Goal: Task Accomplishment & Management: Complete application form

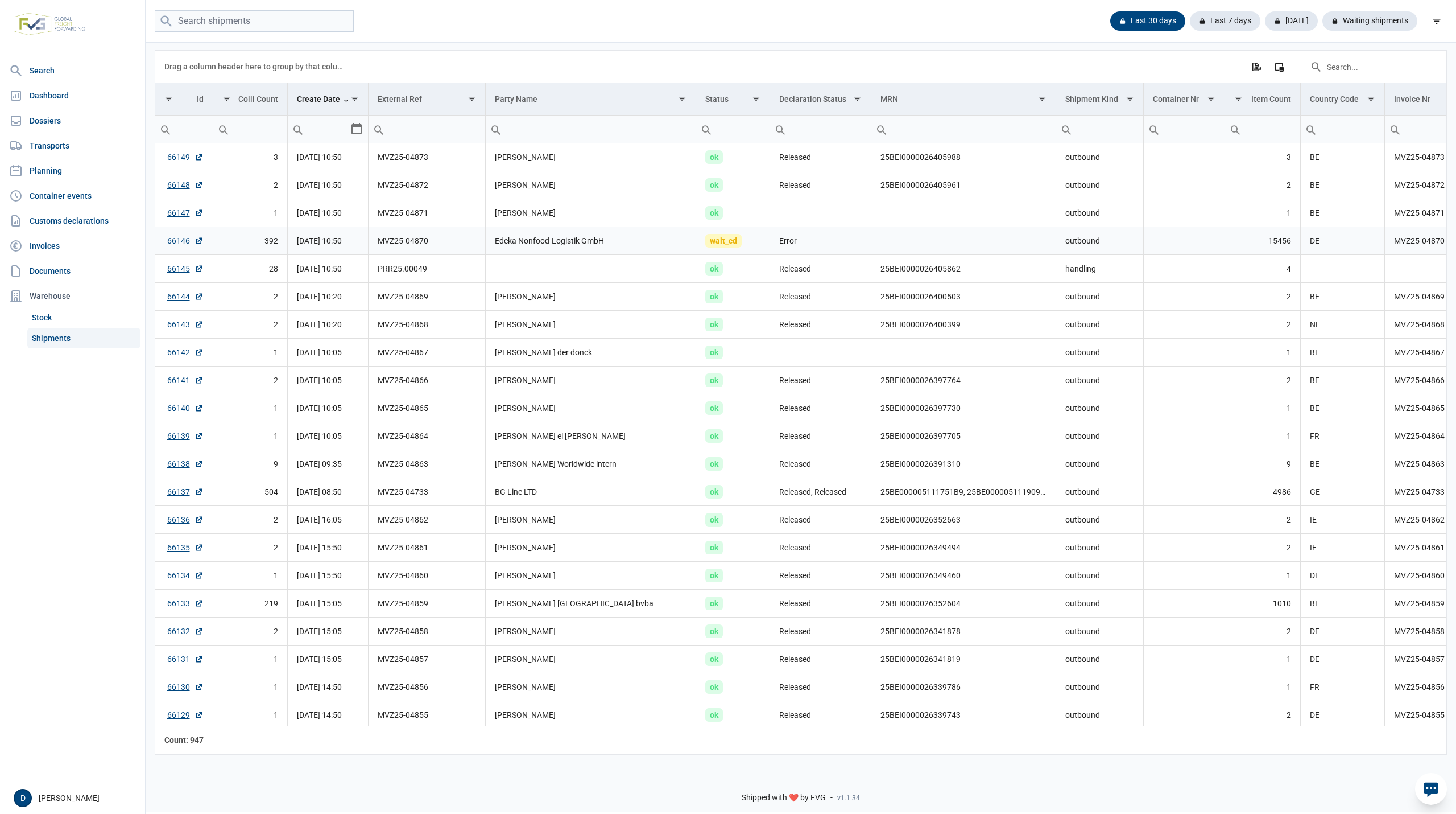
click at [173, 242] on link "66146" at bounding box center [185, 240] width 36 height 12
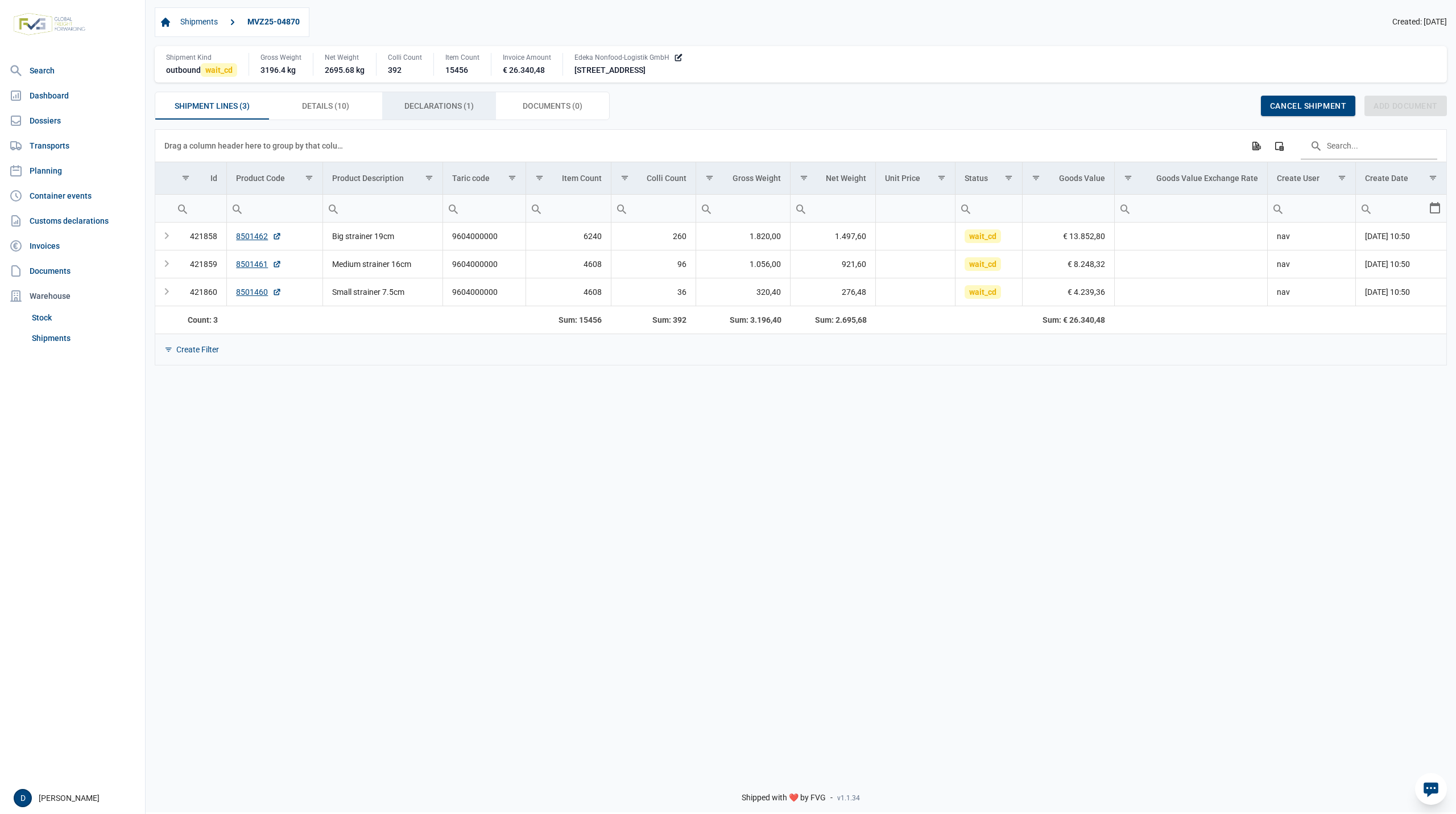
click at [446, 108] on span "Declarations (1) Declarations (1)" at bounding box center [439, 105] width 70 height 14
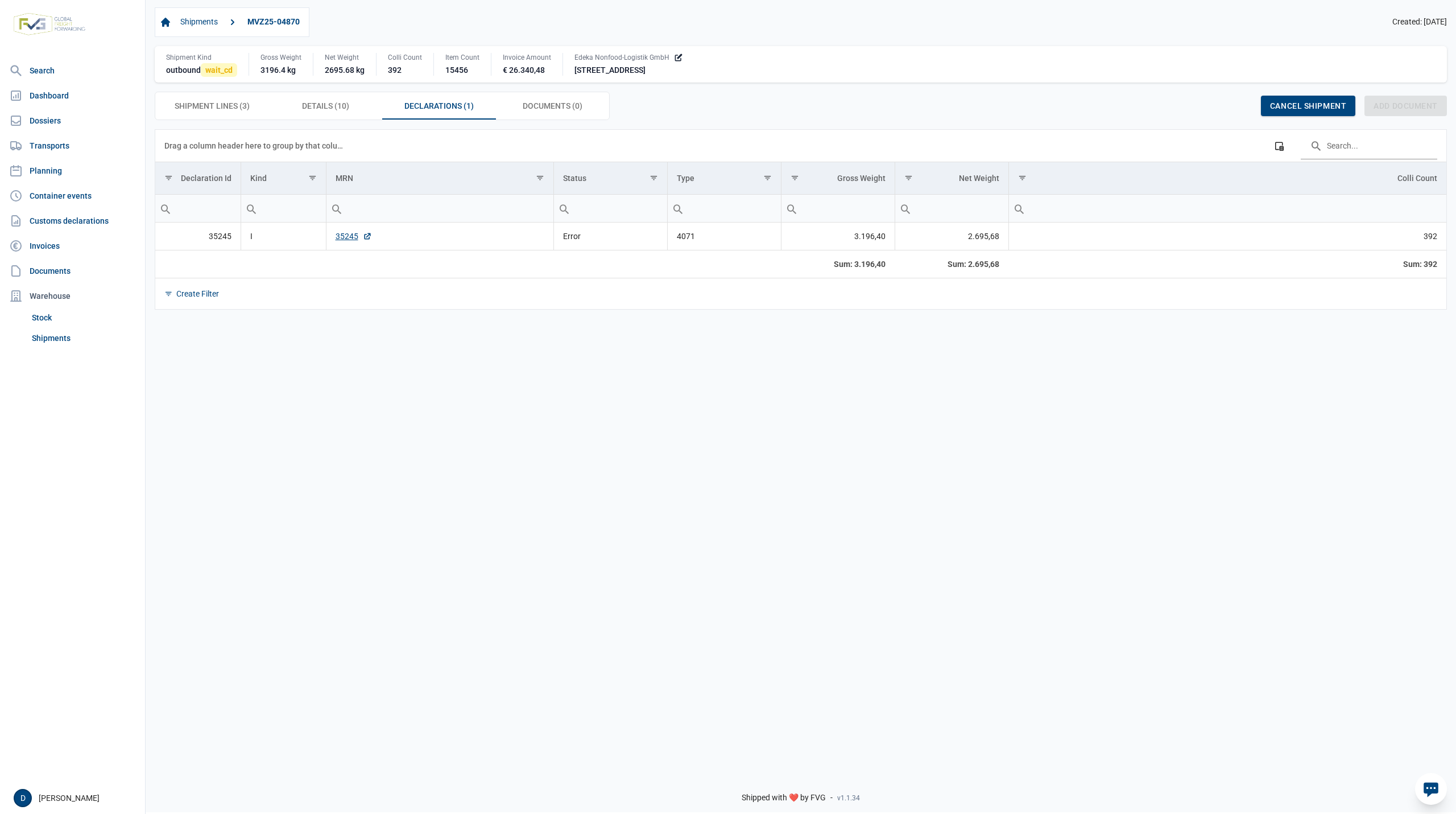
click at [335, 240] on td "35245" at bounding box center [439, 236] width 228 height 28
click at [348, 236] on link "35245" at bounding box center [354, 236] width 36 height 12
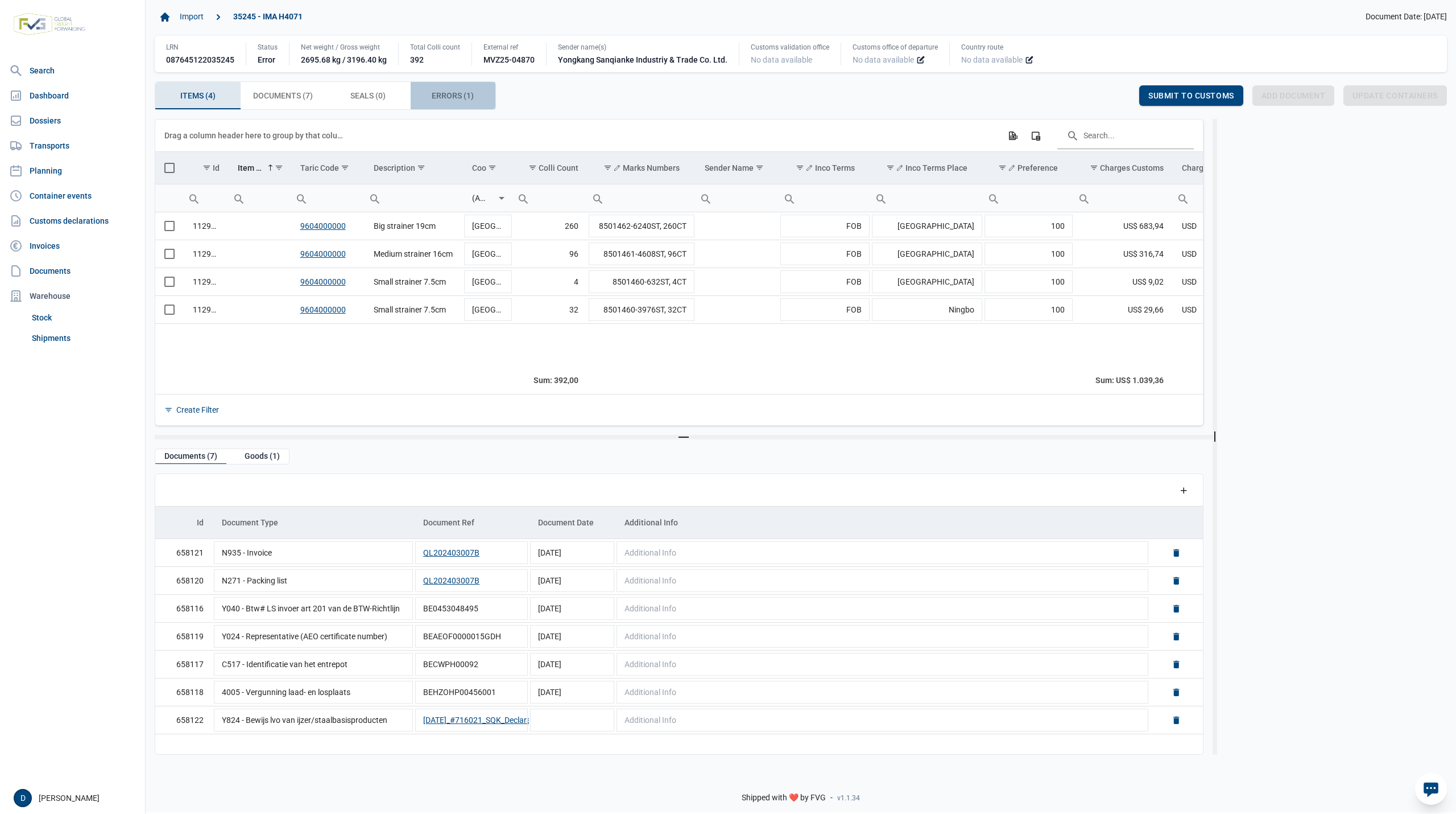
click at [457, 99] on span "Errors (1) Errors (1)" at bounding box center [453, 95] width 42 height 14
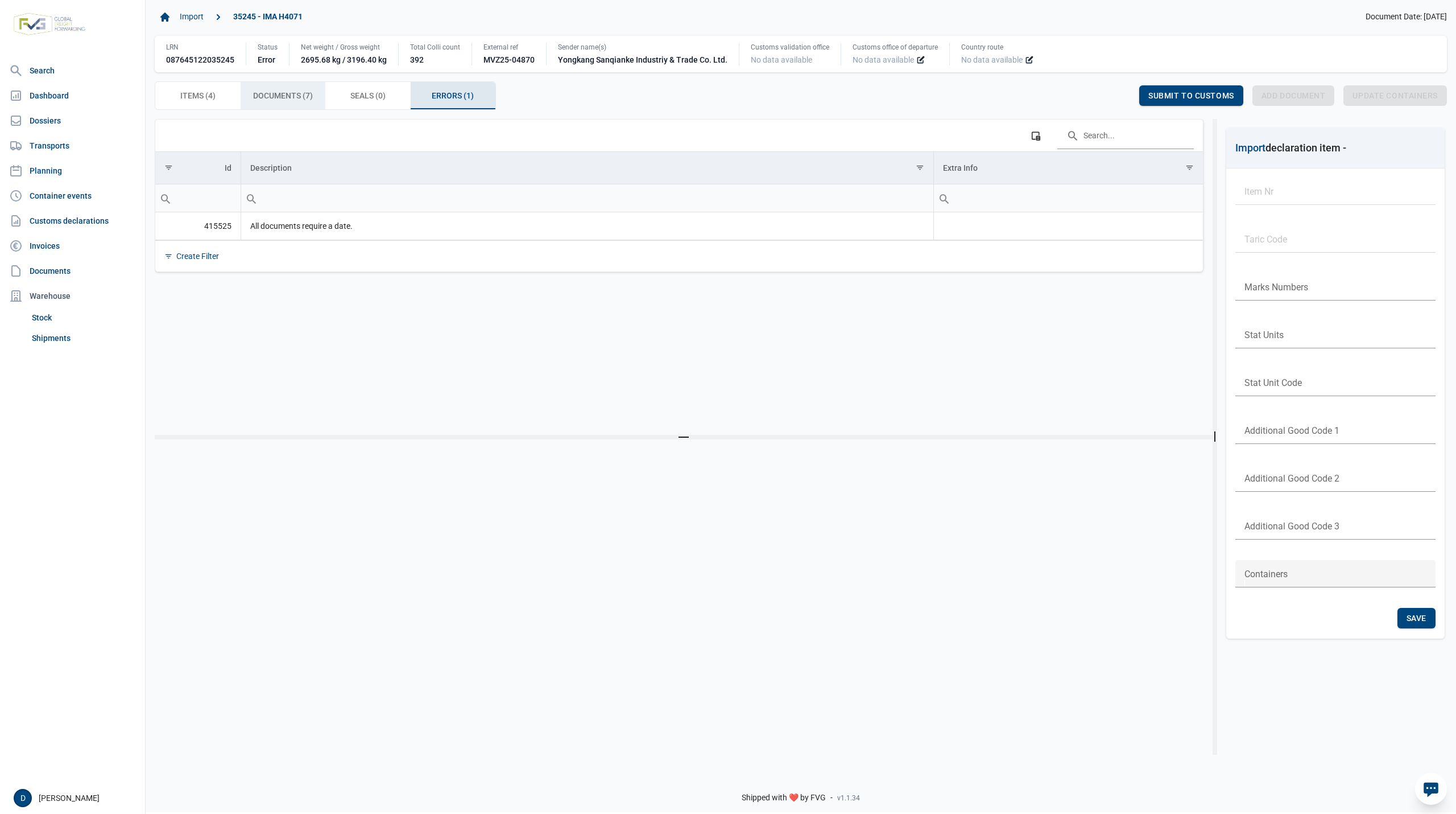
click at [286, 100] on span "Documents (7) Documents (7)" at bounding box center [283, 95] width 60 height 14
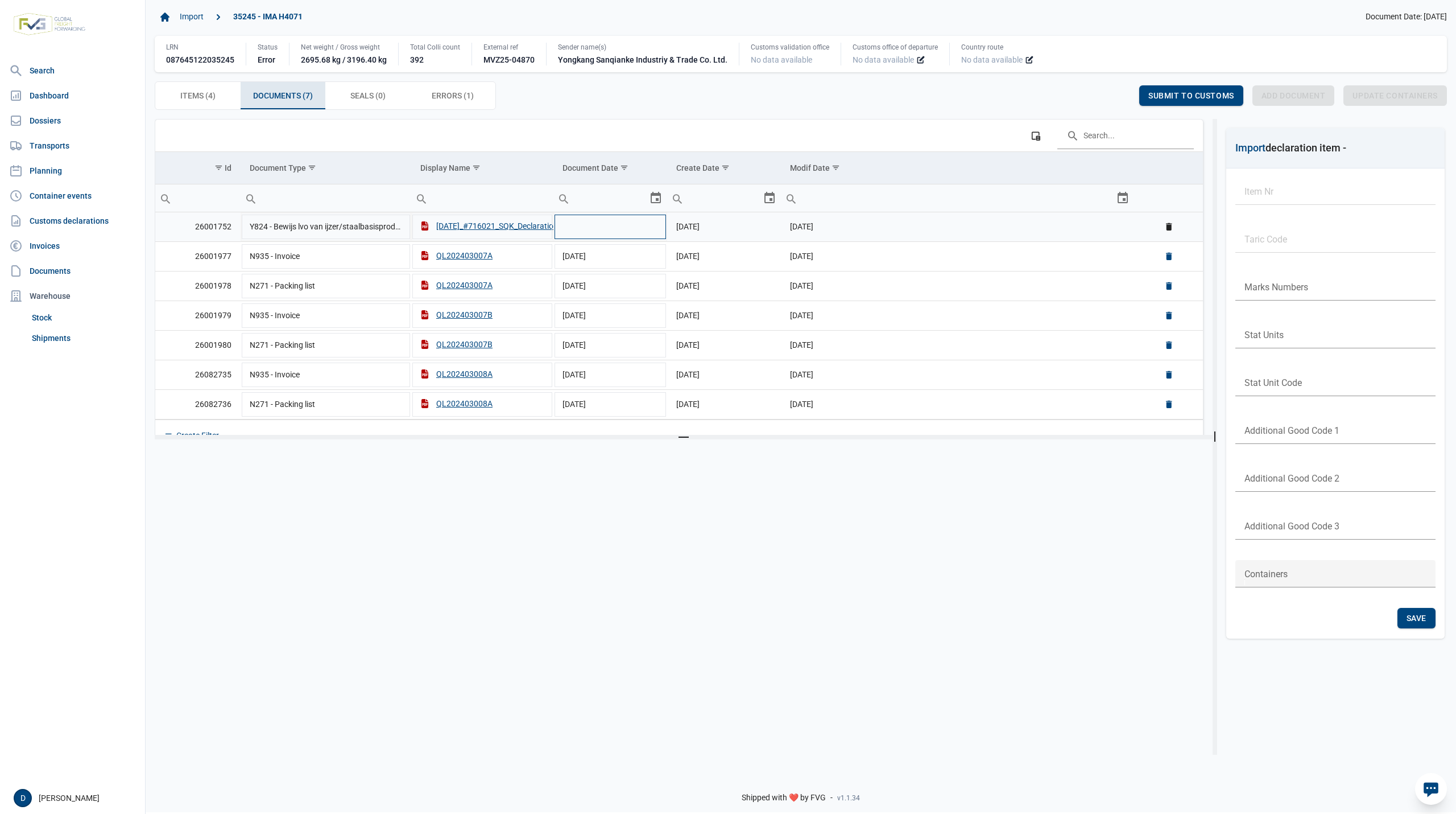
click at [594, 230] on td "Data grid with 7 rows and 6 columns" at bounding box center [610, 227] width 113 height 30
click at [513, 228] on div "2024.12.07_#716021_SQK_Declaration" at bounding box center [489, 226] width 138 height 12
click at [613, 229] on td "Data grid with 7 rows and 6 columns" at bounding box center [610, 227] width 113 height 30
type input "1-12-2024"
click at [1111, 90] on div "Save" at bounding box center [1111, 95] width 38 height 21
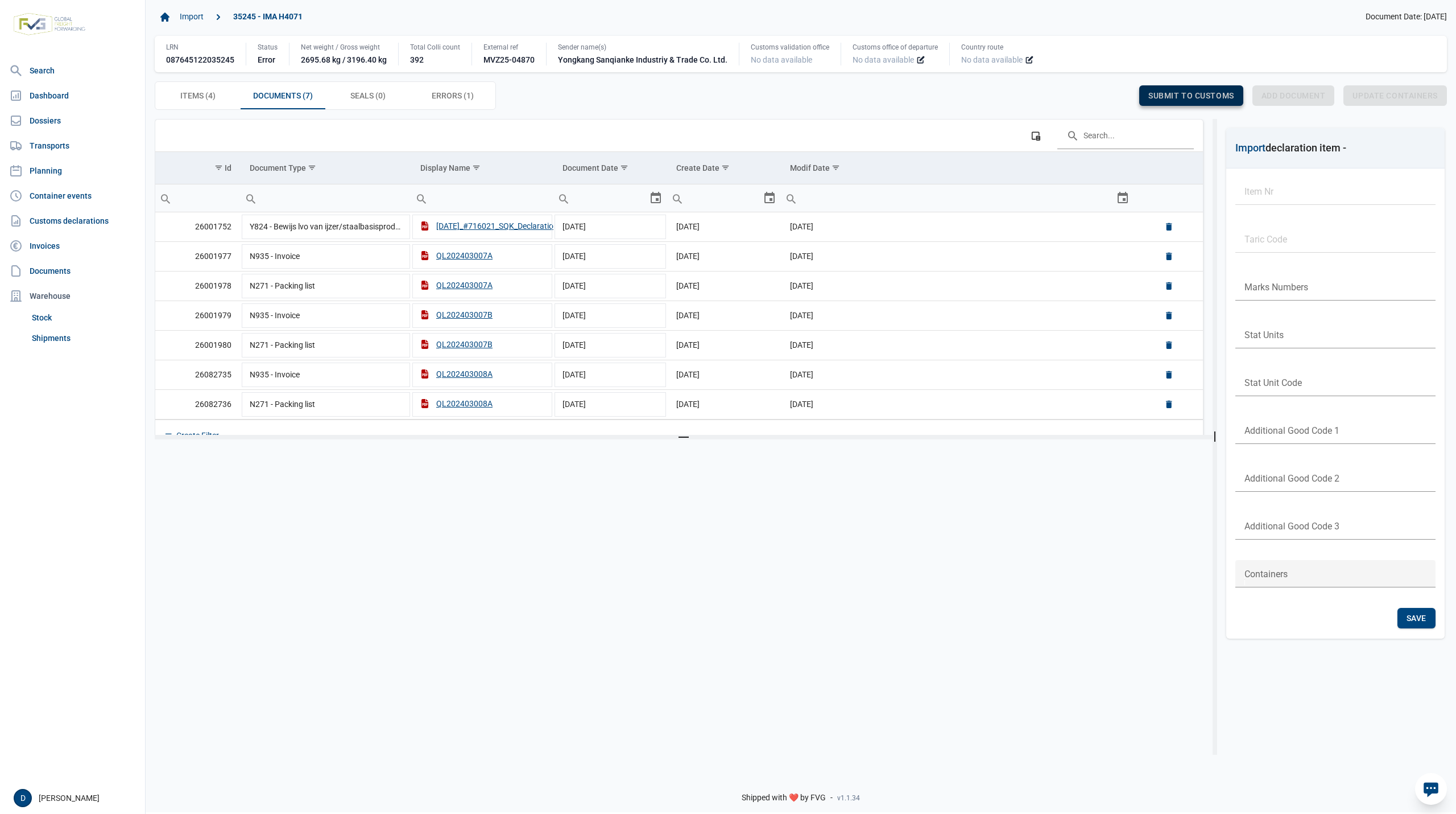
click at [1167, 93] on span "Submit to customs" at bounding box center [1191, 95] width 86 height 9
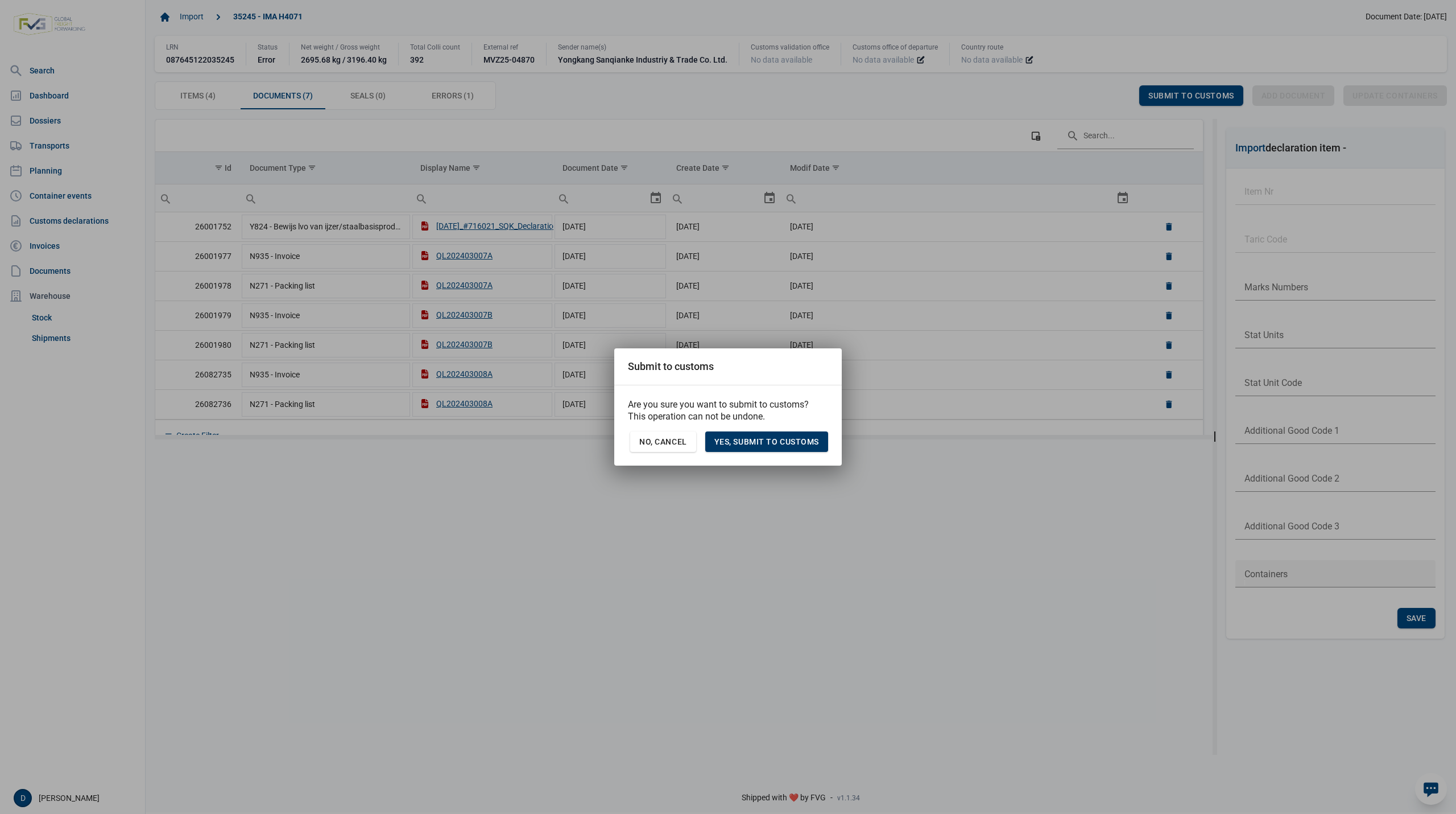
click at [744, 440] on span "Yes, Submit to customs" at bounding box center [767, 442] width 104 height 9
click at [688, 435] on div "No, Cancel" at bounding box center [663, 441] width 66 height 21
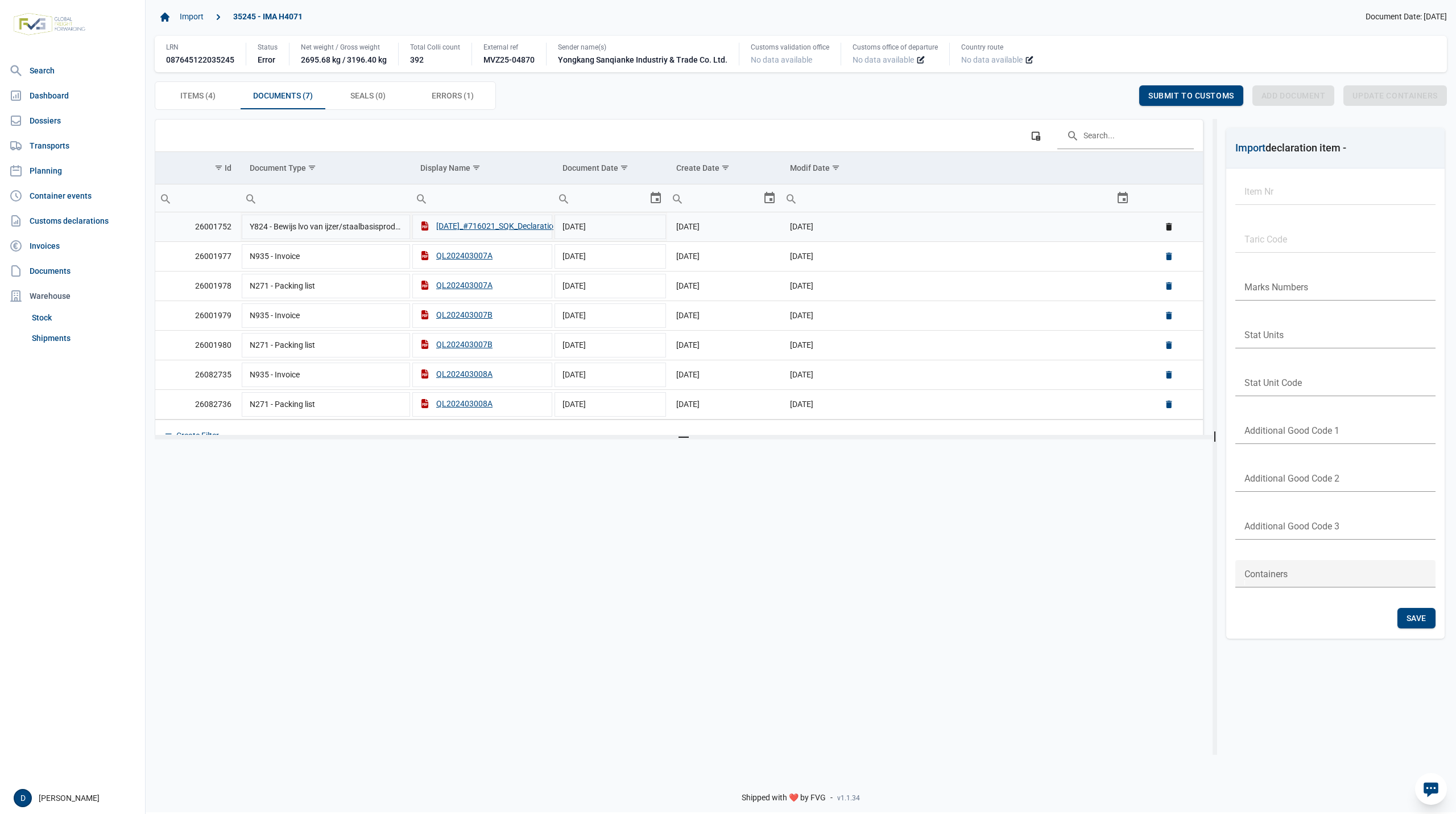
click at [918, 228] on td "11-12-2024" at bounding box center [957, 227] width 353 height 30
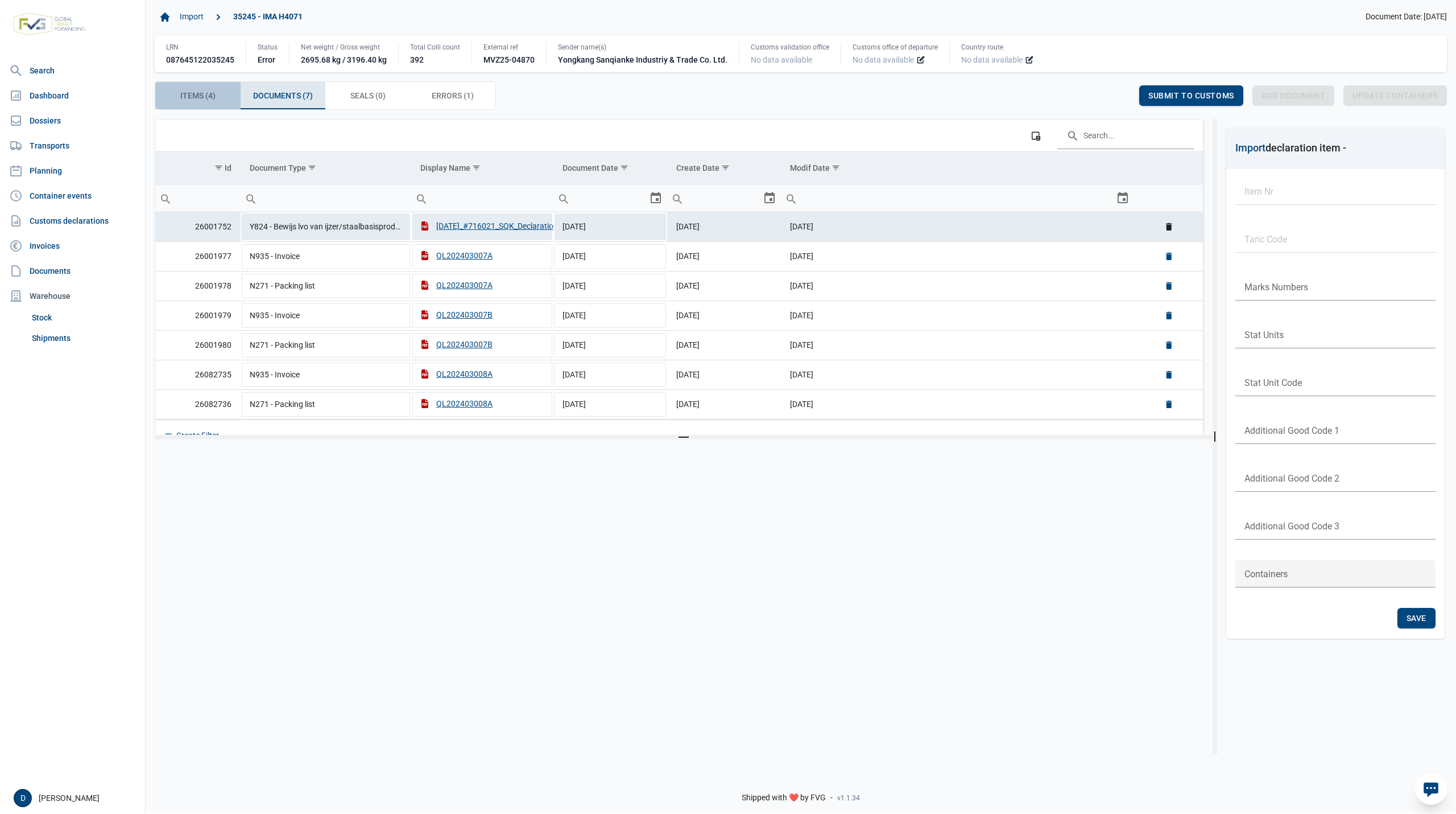
click at [203, 94] on span "Items (4) Items (4)" at bounding box center [198, 95] width 35 height 14
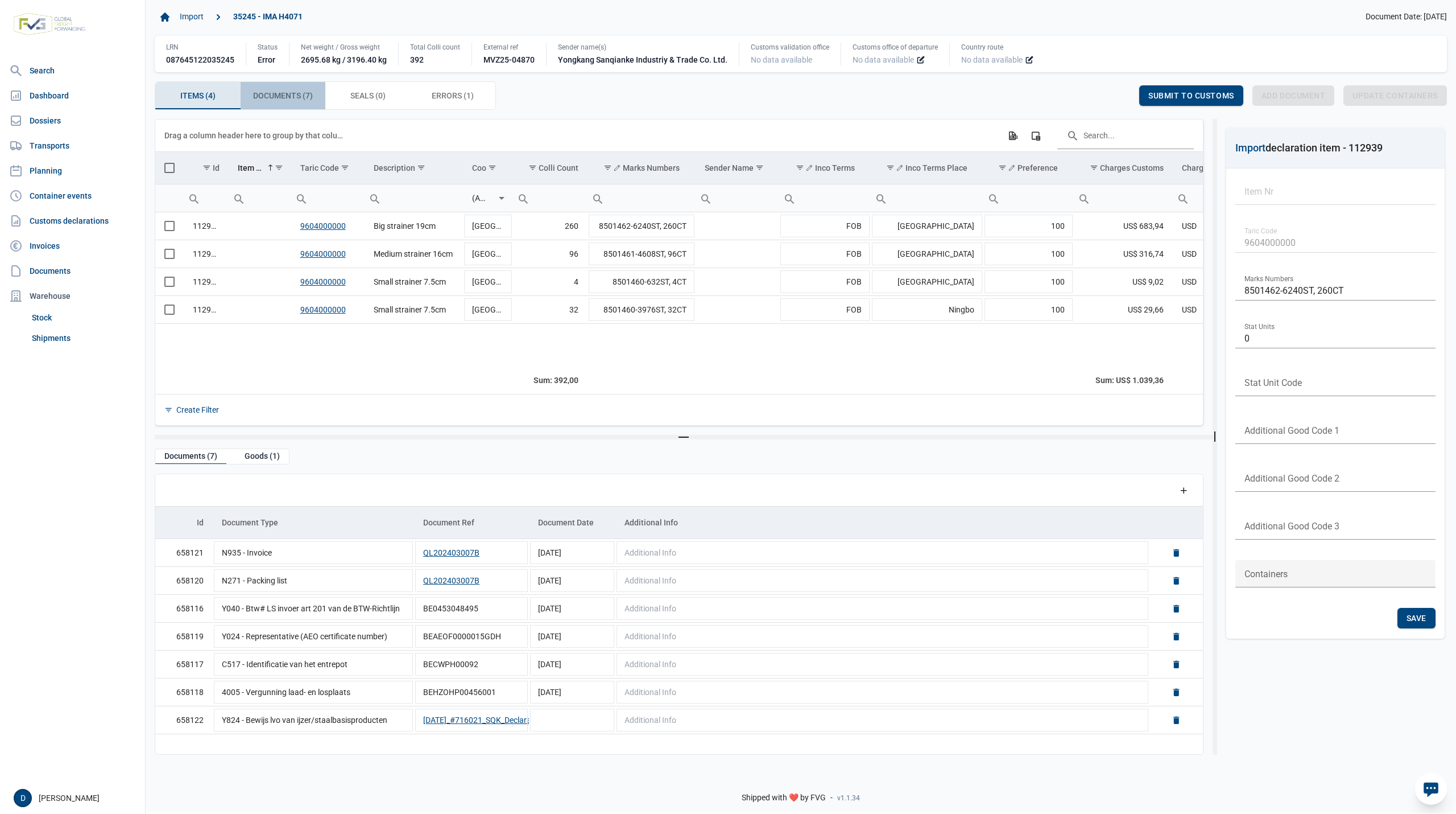
click at [298, 89] on div "Documents (7) Documents (7)" at bounding box center [283, 95] width 85 height 27
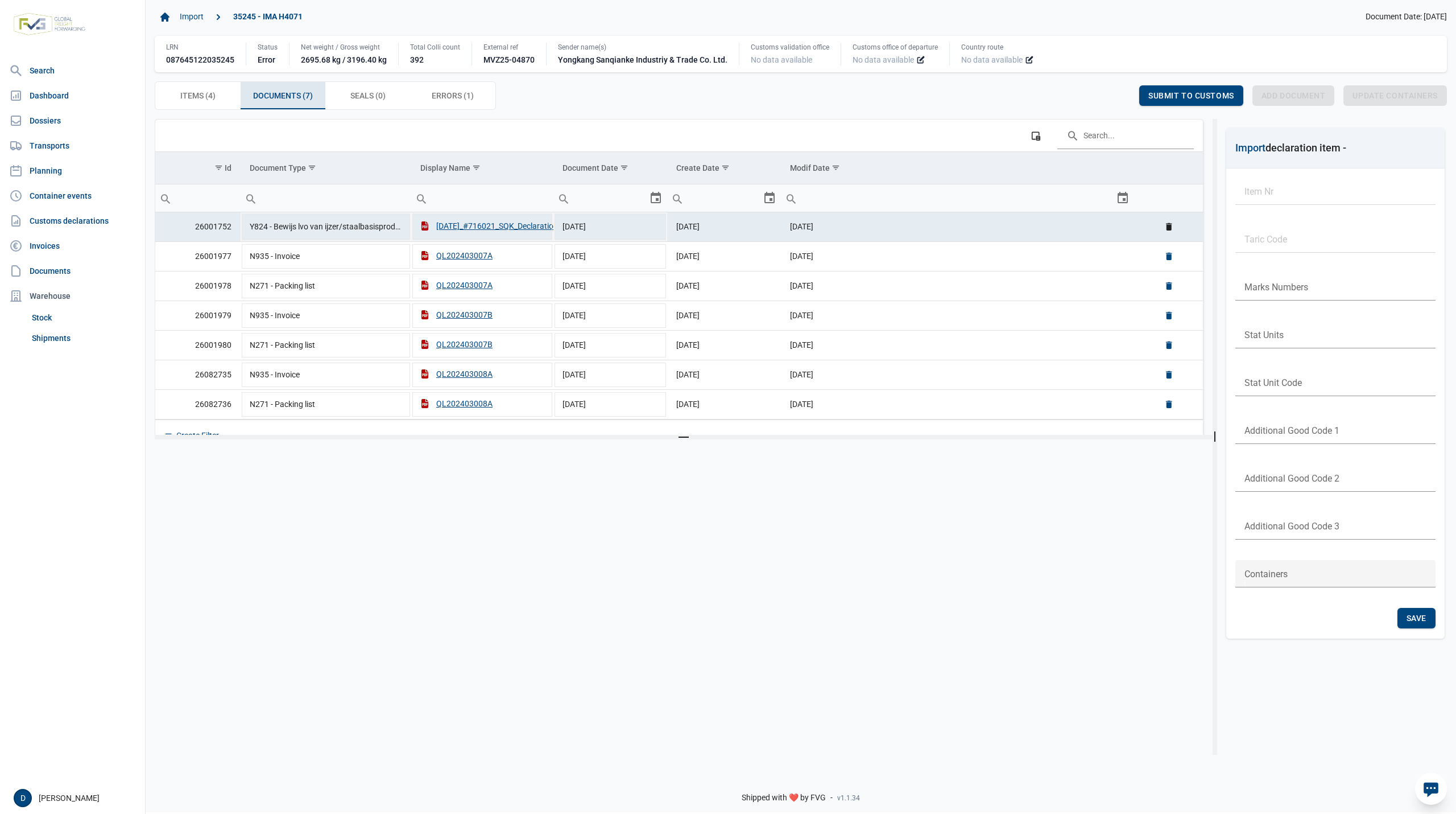
click at [991, 232] on td "11-12-2024" at bounding box center [957, 227] width 353 height 30
click at [223, 98] on div "Items (4) Items (4)" at bounding box center [198, 95] width 85 height 27
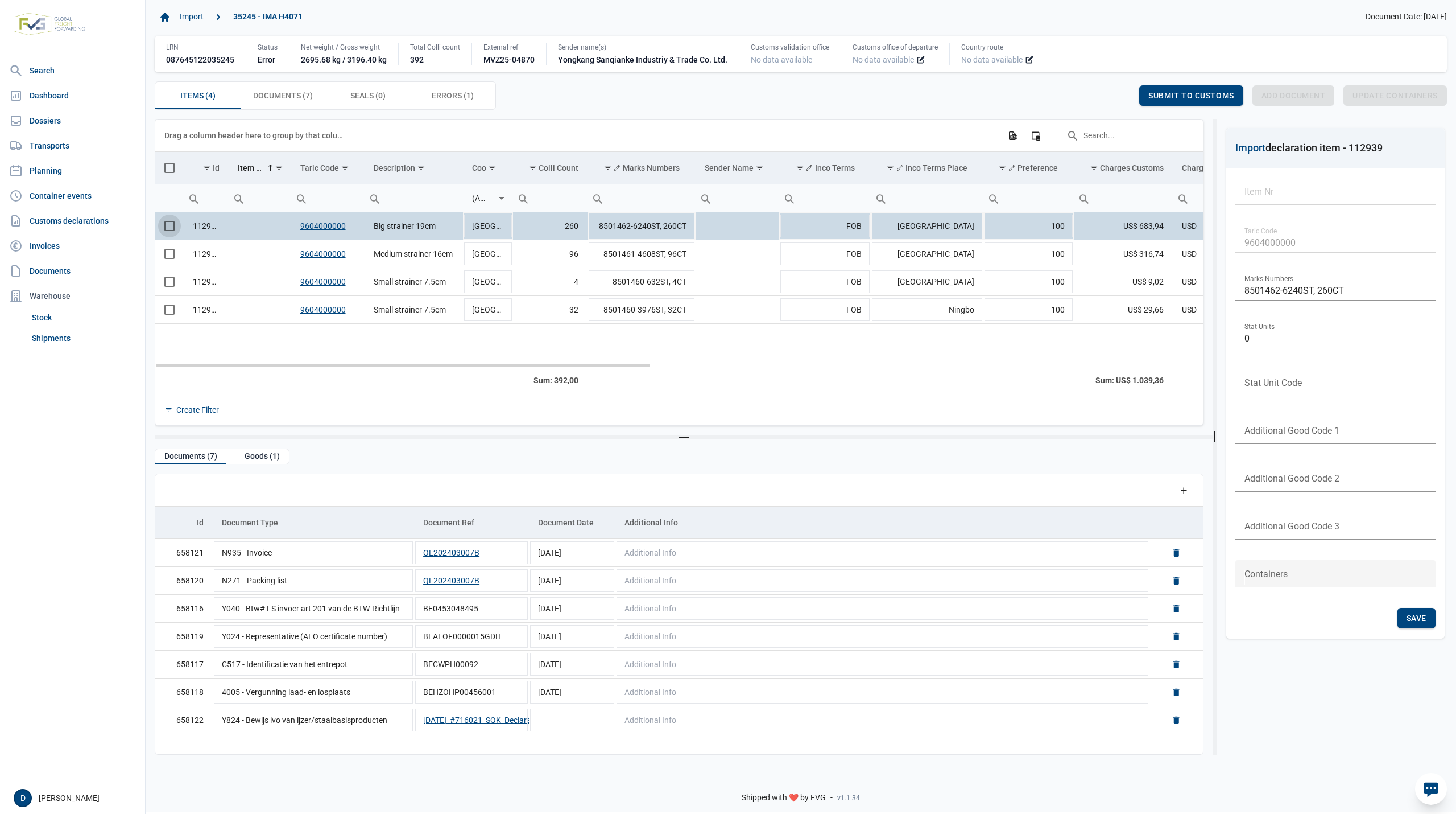
click at [170, 230] on span "Select row" at bounding box center [169, 225] width 10 height 10
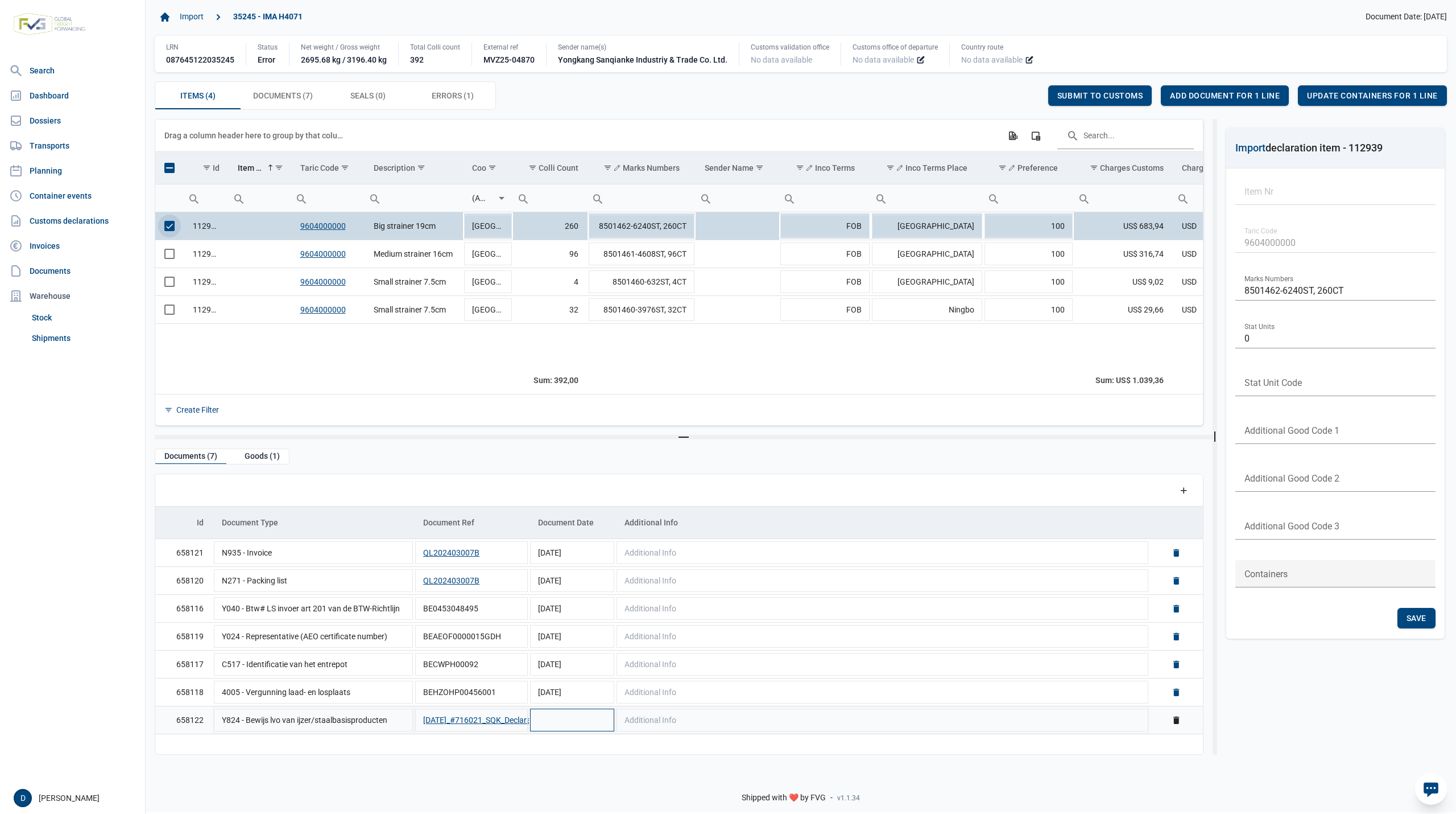
click at [564, 730] on td "Data grid with 7 rows and 5 columns" at bounding box center [572, 720] width 86 height 28
click at [494, 724] on button "2024.12.07_#716021_SQK_Declaration" at bounding box center [484, 720] width 122 height 12
click at [572, 729] on td "Data grid with 7 rows and 5 columns" at bounding box center [572, 720] width 86 height 28
type input "1-12-2024"
click at [1015, 99] on span "Save" at bounding box center [1021, 95] width 20 height 9
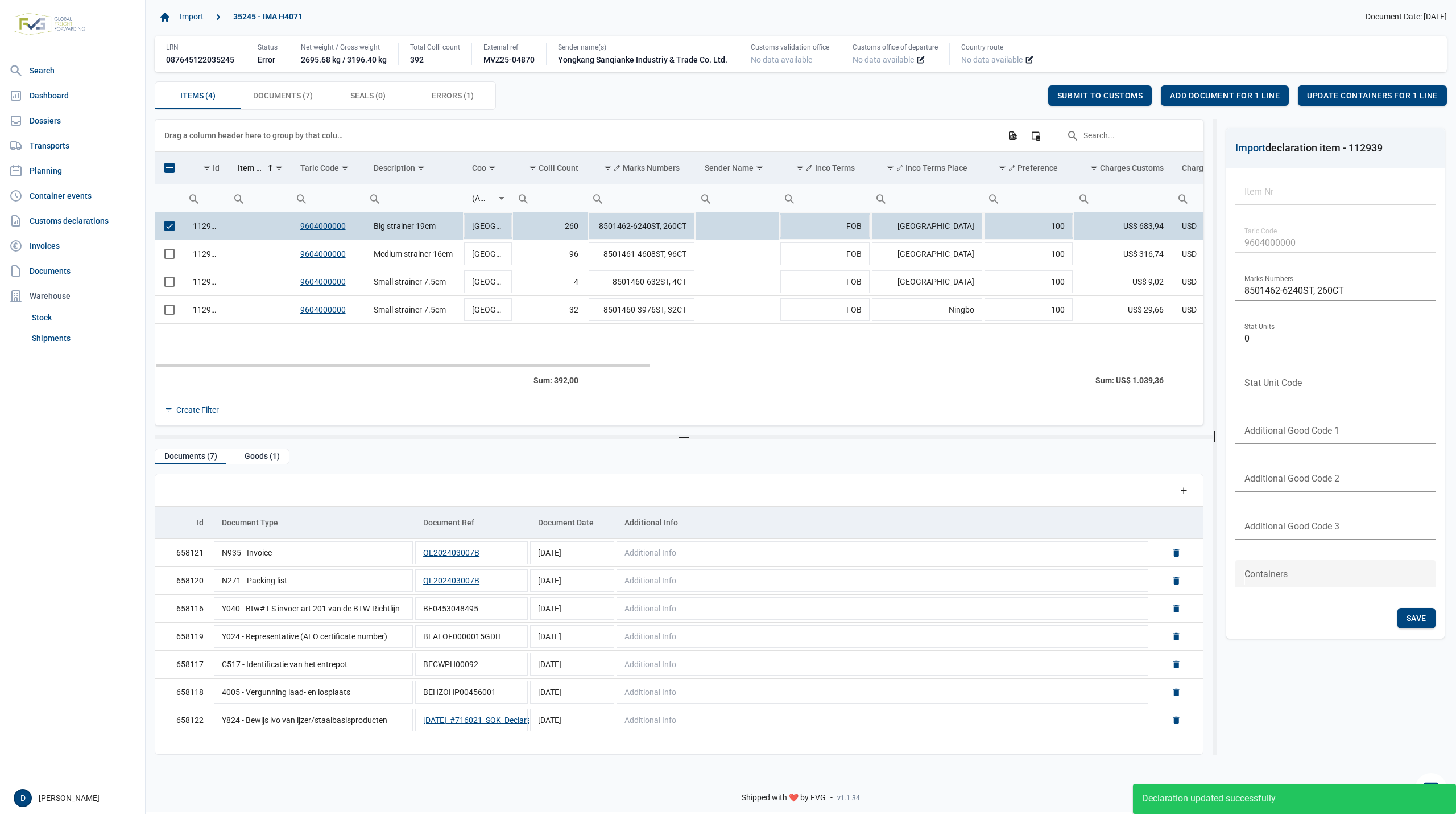
click at [167, 230] on span "Select row" at bounding box center [169, 225] width 10 height 10
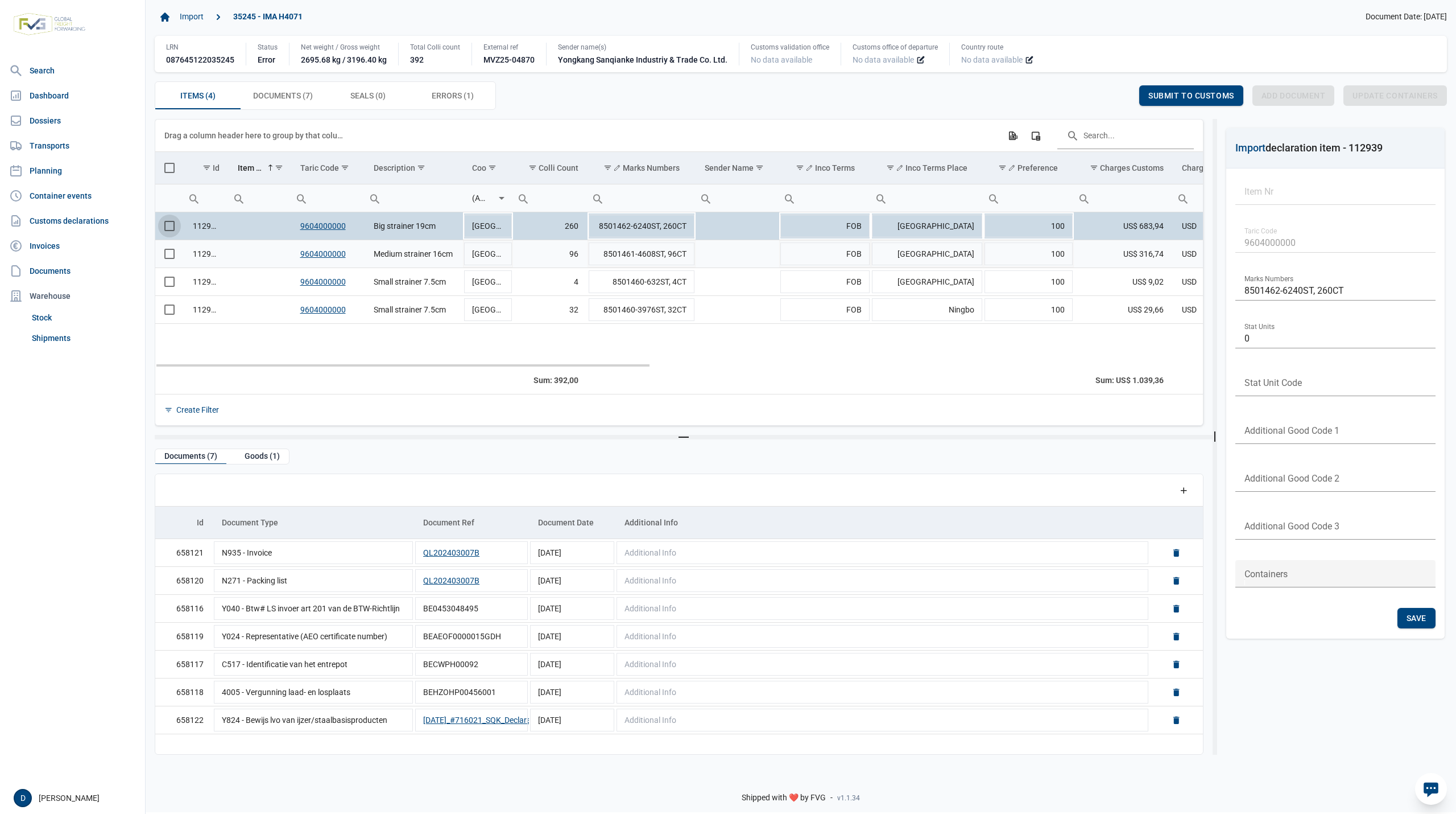
click at [169, 257] on span "Select row" at bounding box center [169, 253] width 10 height 10
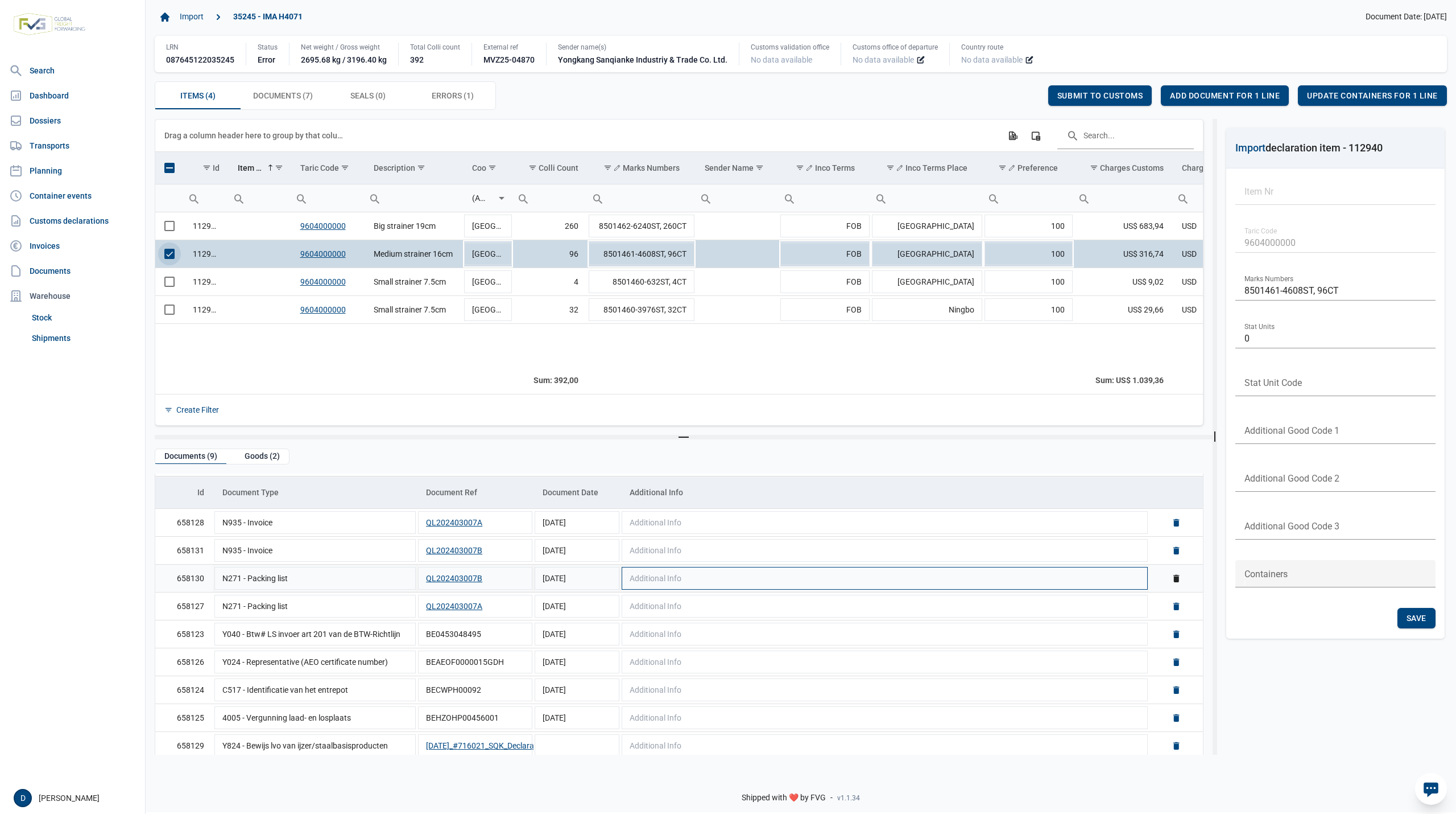
scroll to position [39, 0]
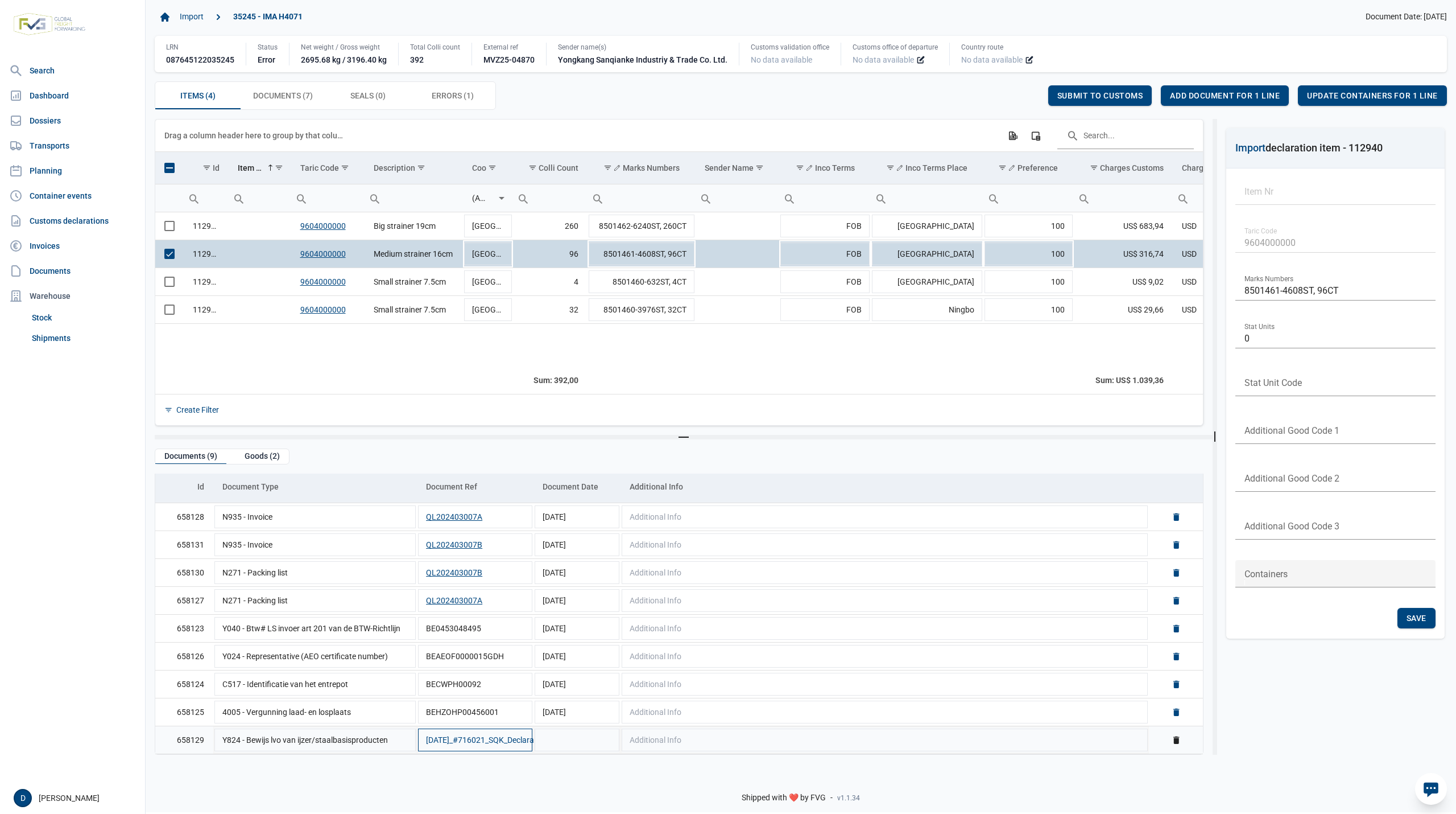
click at [464, 740] on button "2024.12.07_#716021_SQK_Declaration" at bounding box center [487, 740] width 122 height 12
click at [578, 736] on td "Data grid with 9 rows and 5 columns" at bounding box center [577, 740] width 87 height 28
type input "1-12-2024"
click at [1025, 98] on span "Save" at bounding box center [1021, 95] width 20 height 9
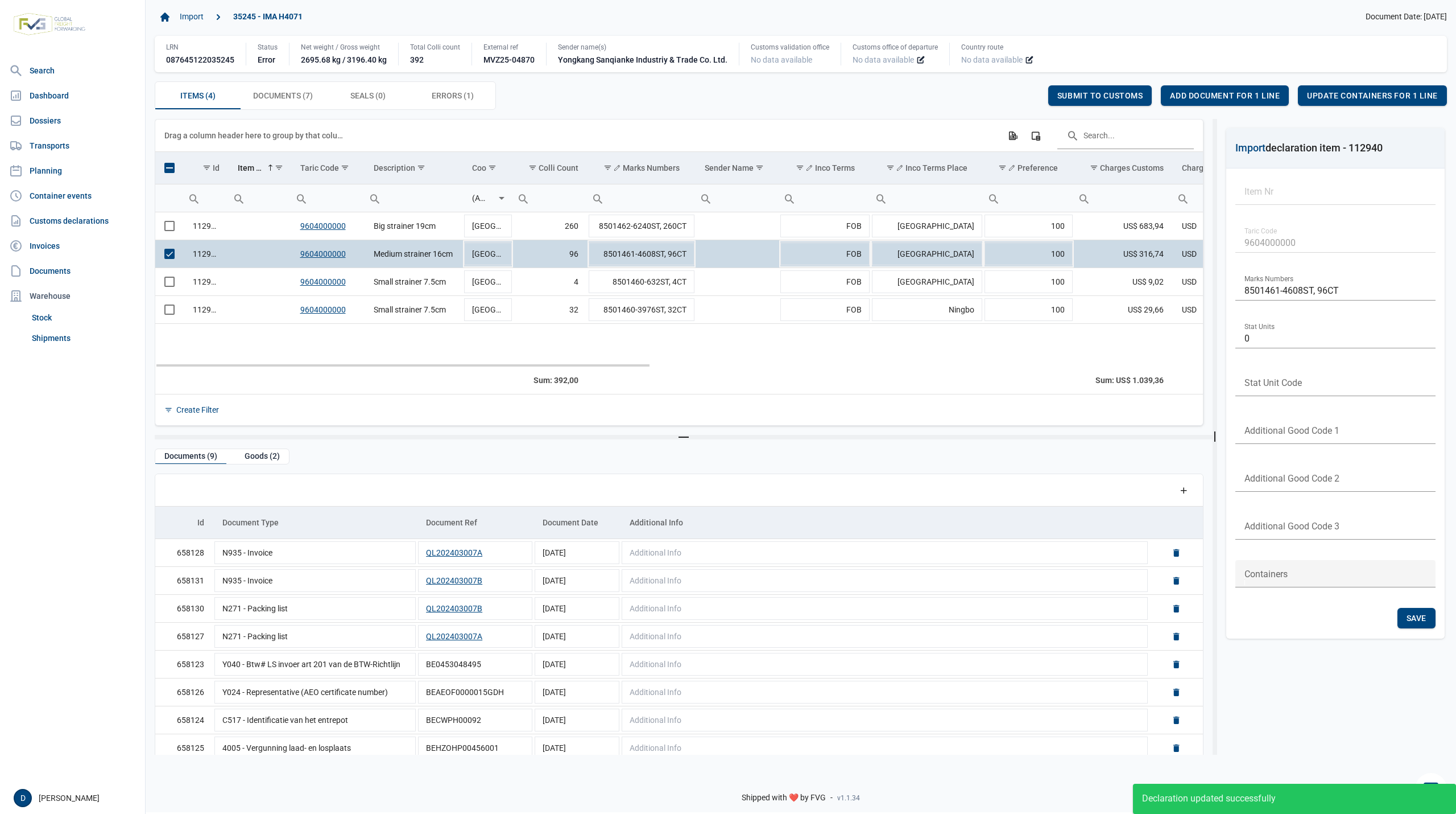
click at [162, 258] on td "Data grid with 4 rows and 23 columns" at bounding box center [169, 253] width 28 height 28
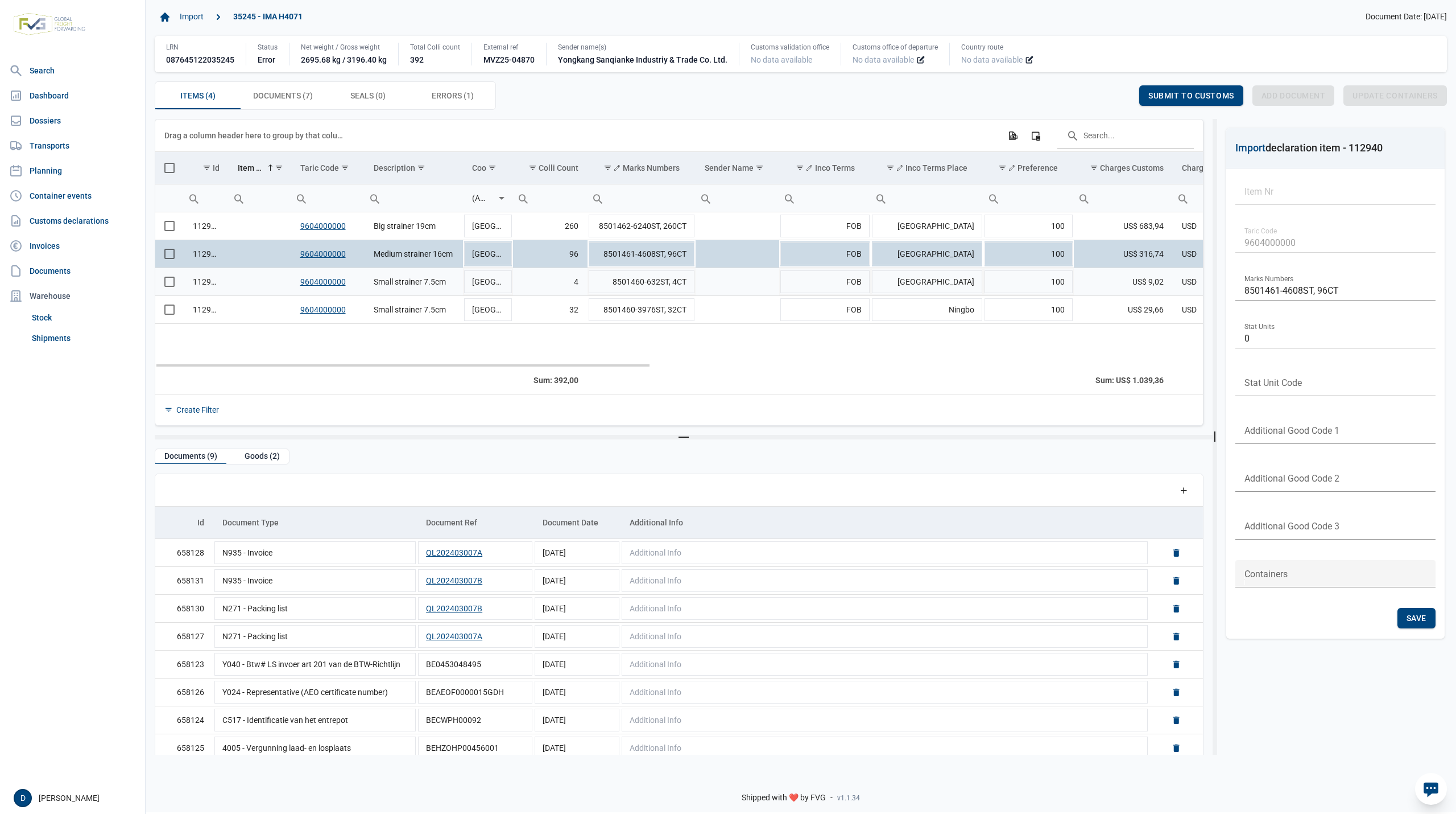
click at [165, 285] on span "Select row" at bounding box center [169, 281] width 10 height 10
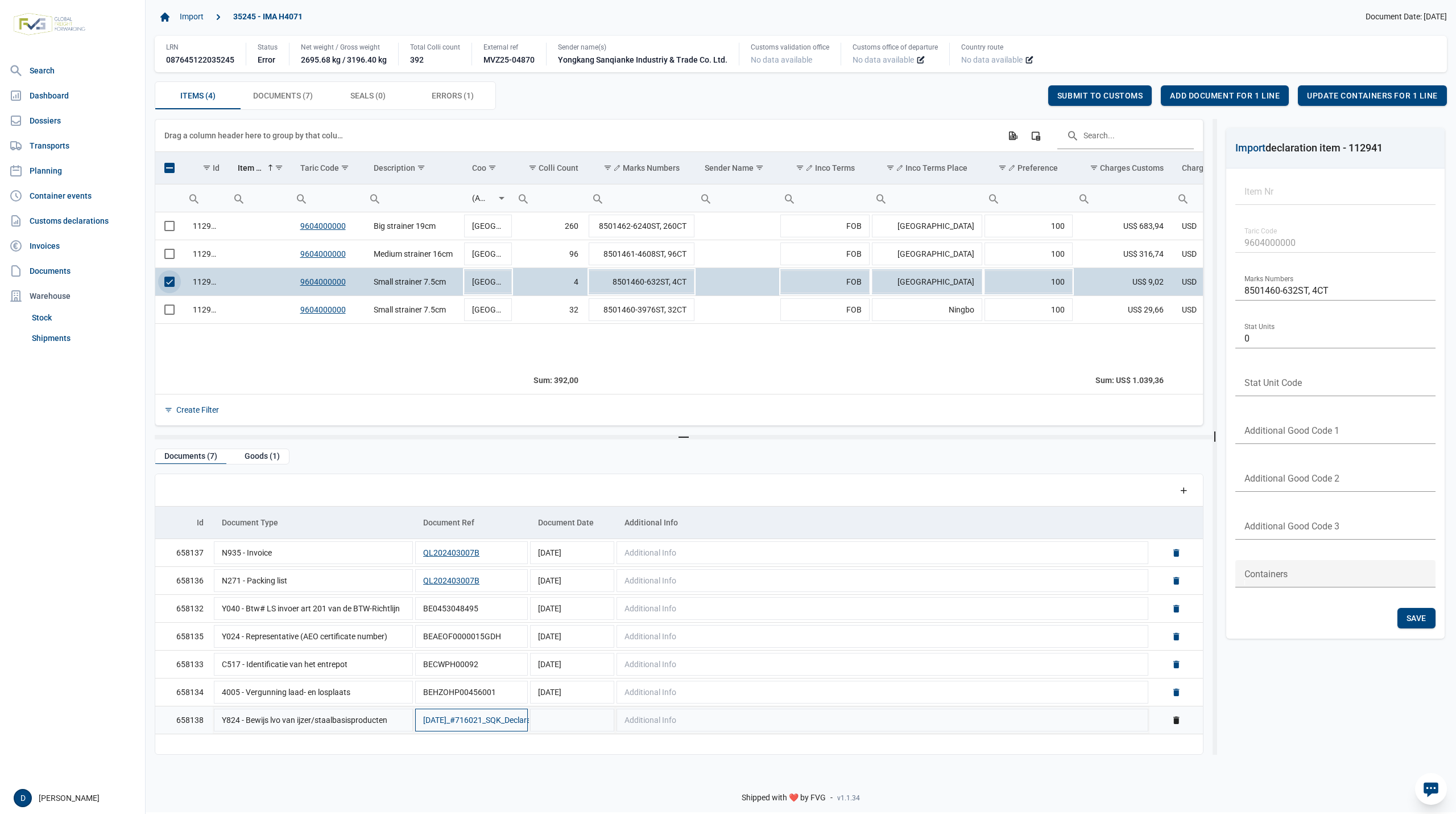
click at [473, 724] on button "2024.12.07_#716021_SQK_Declaration" at bounding box center [484, 720] width 122 height 12
click at [573, 734] on td "Data grid with 7 rows and 5 columns" at bounding box center [572, 720] width 86 height 28
type input "1-12-2024"
click at [1019, 93] on span "Save" at bounding box center [1021, 95] width 20 height 9
click at [171, 285] on span "Select row" at bounding box center [169, 281] width 10 height 10
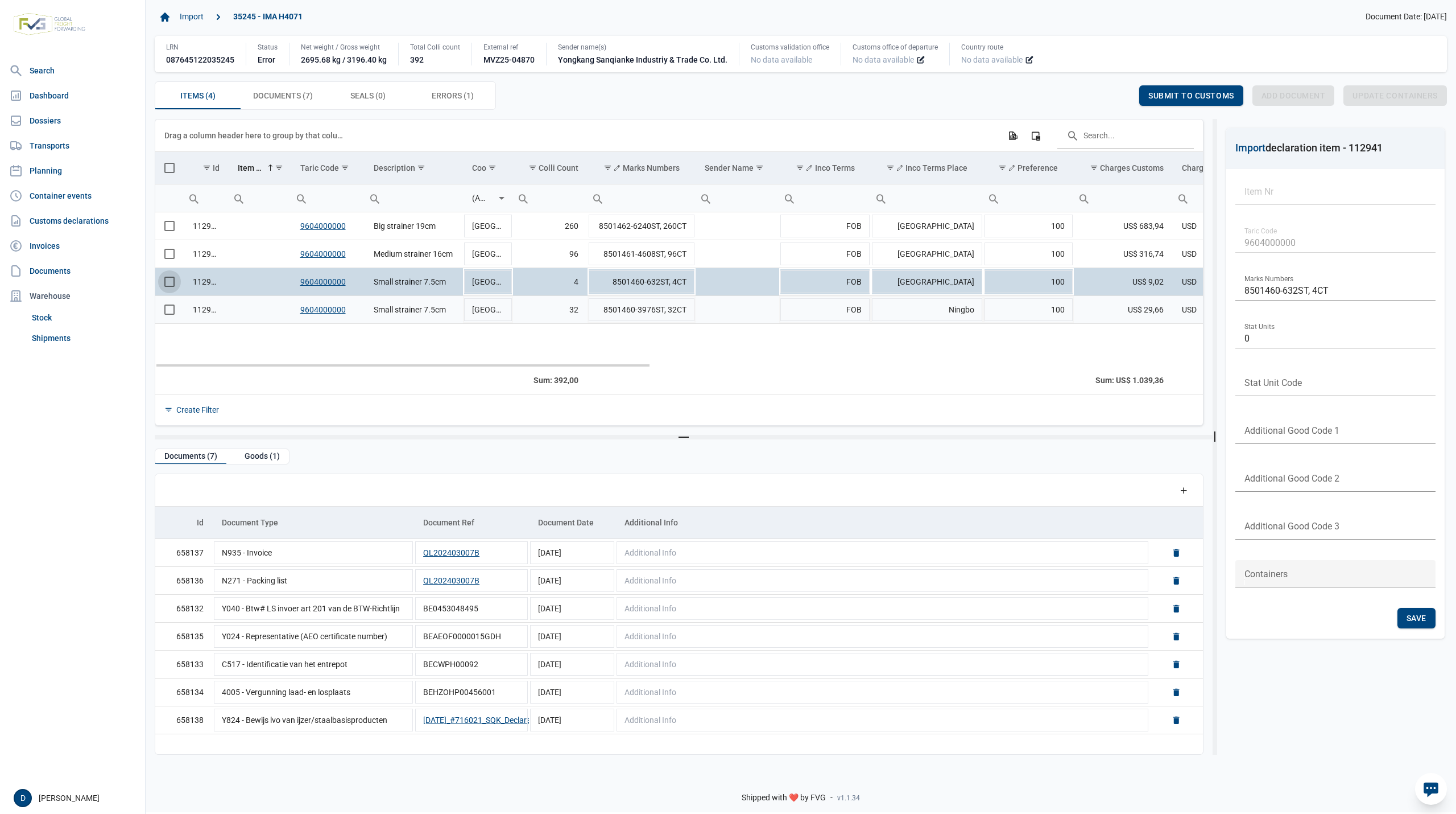
click at [166, 314] on span "Select row" at bounding box center [169, 309] width 10 height 10
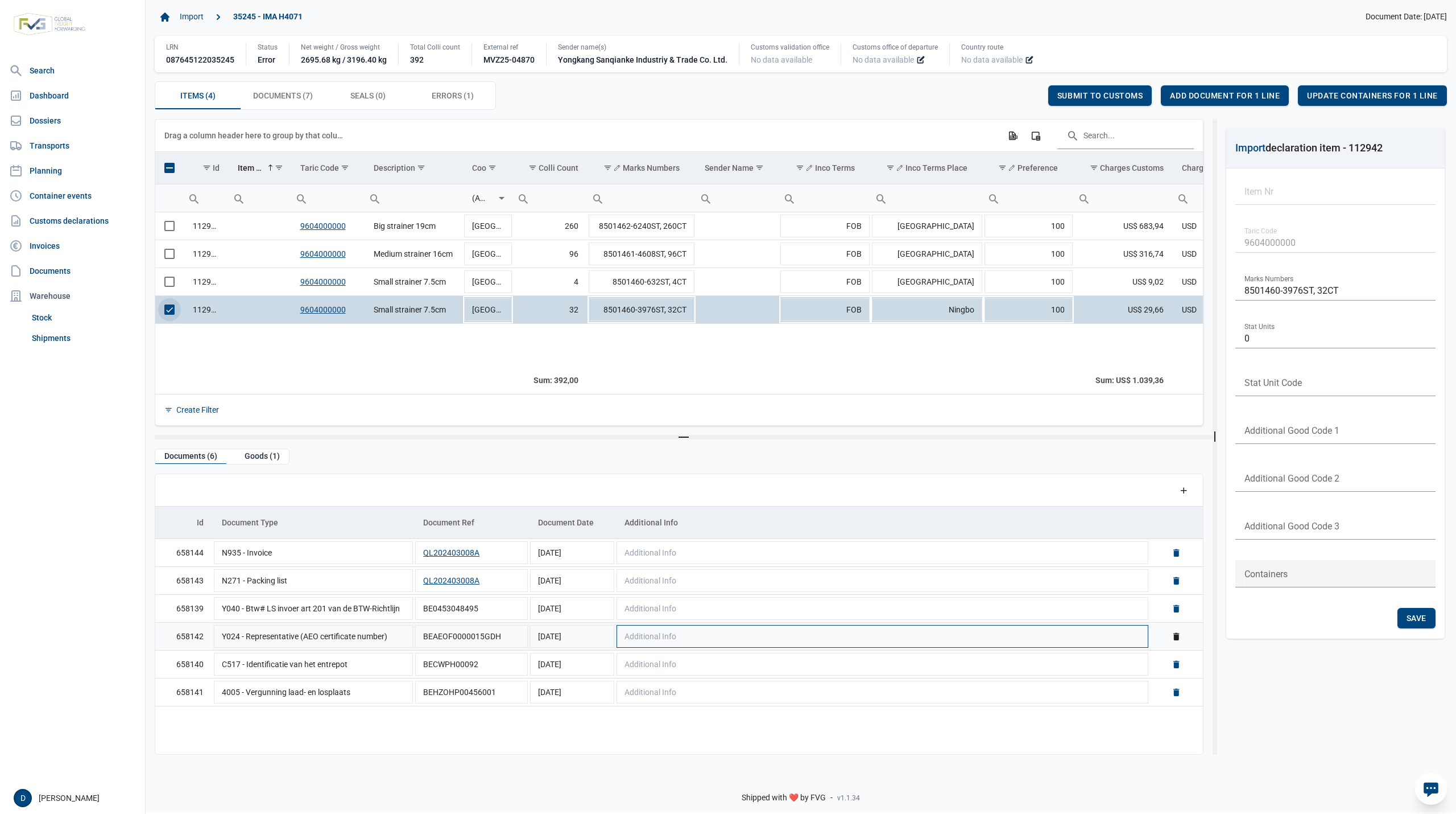
scroll to position [0, 0]
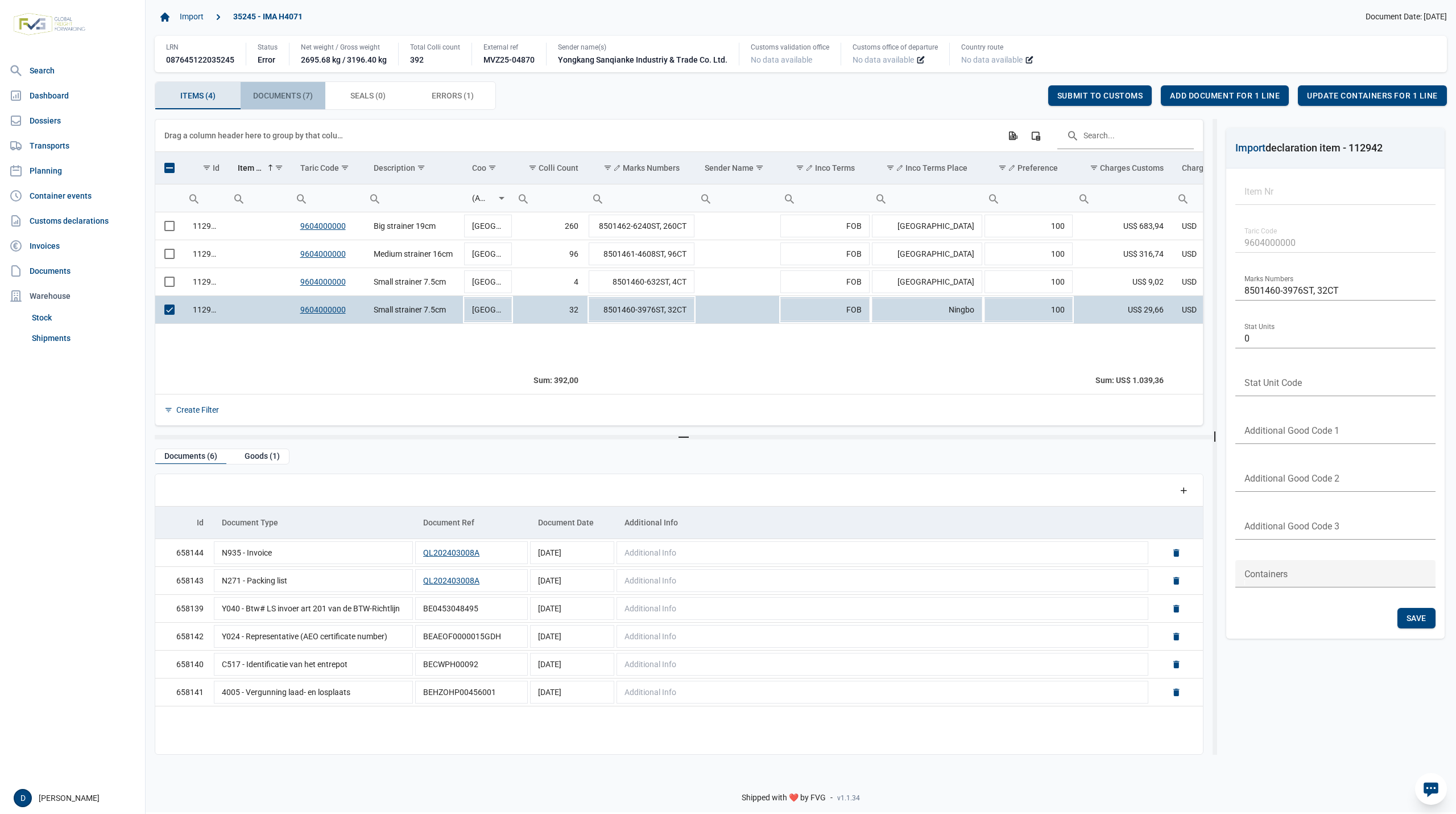
click at [289, 89] on div "Documents (7) Documents (7)" at bounding box center [283, 95] width 85 height 27
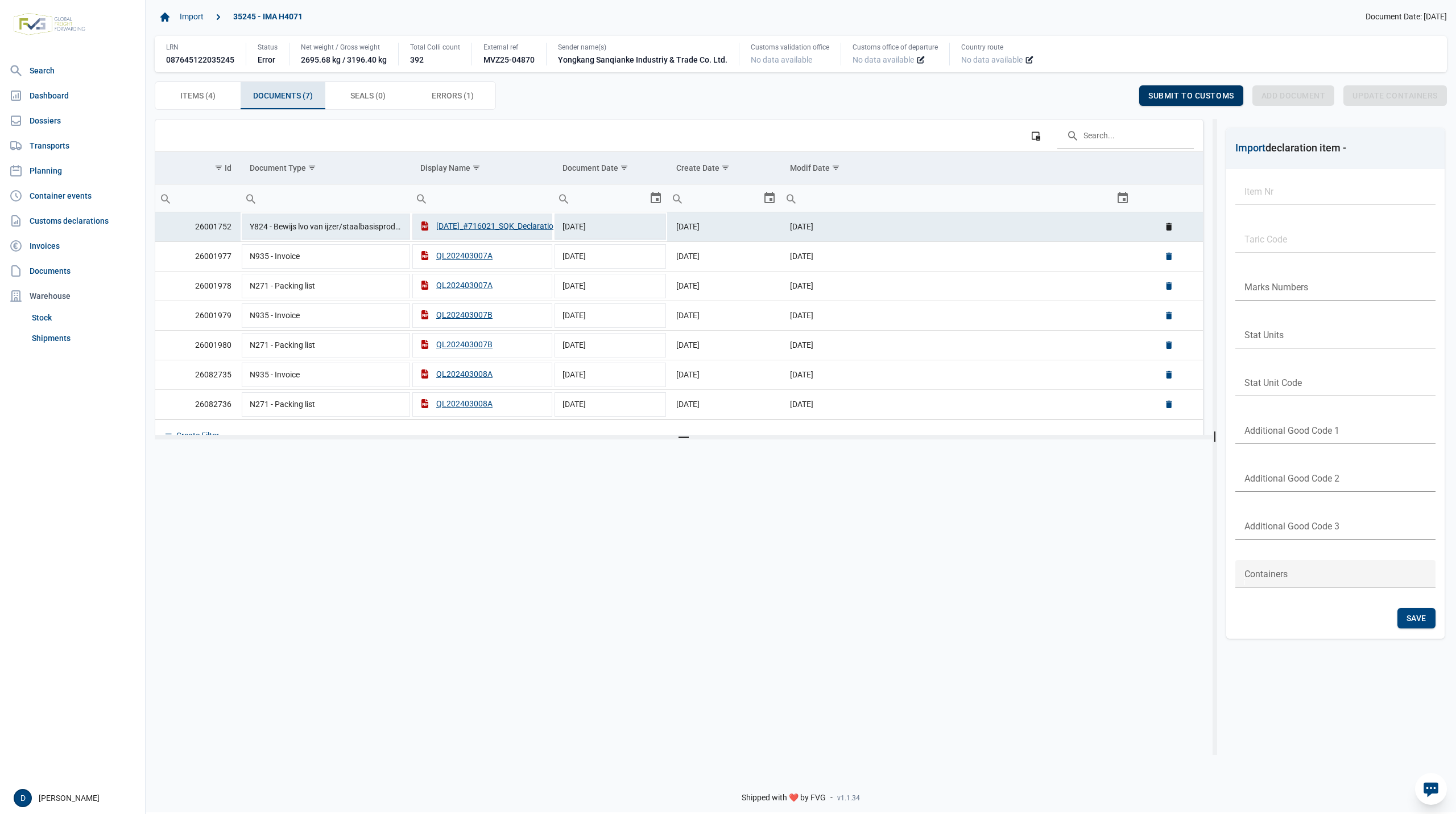
click at [1182, 93] on span "Submit to customs" at bounding box center [1191, 95] width 86 height 9
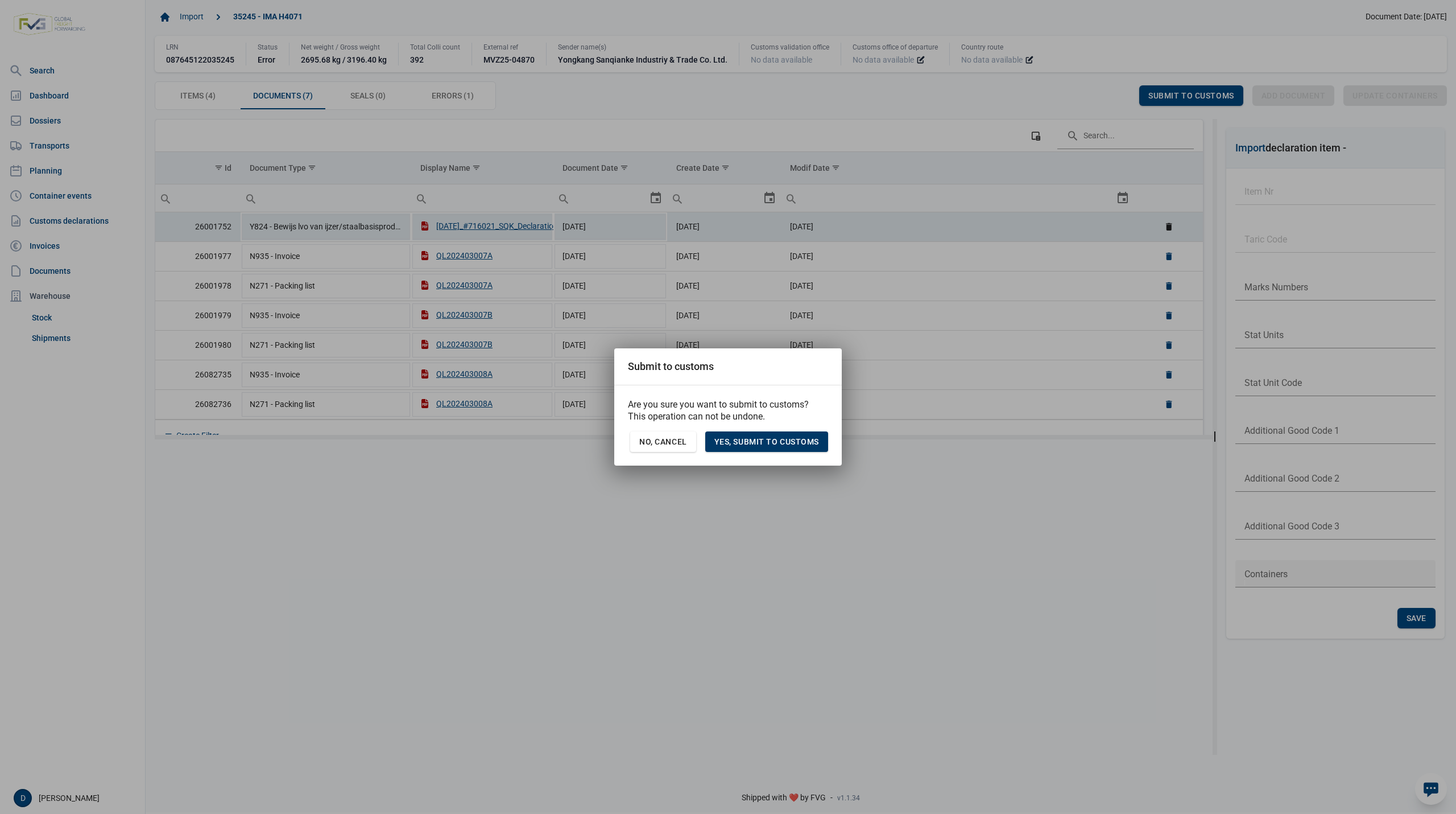
click at [806, 446] on span "Yes, Submit to customs" at bounding box center [767, 442] width 104 height 9
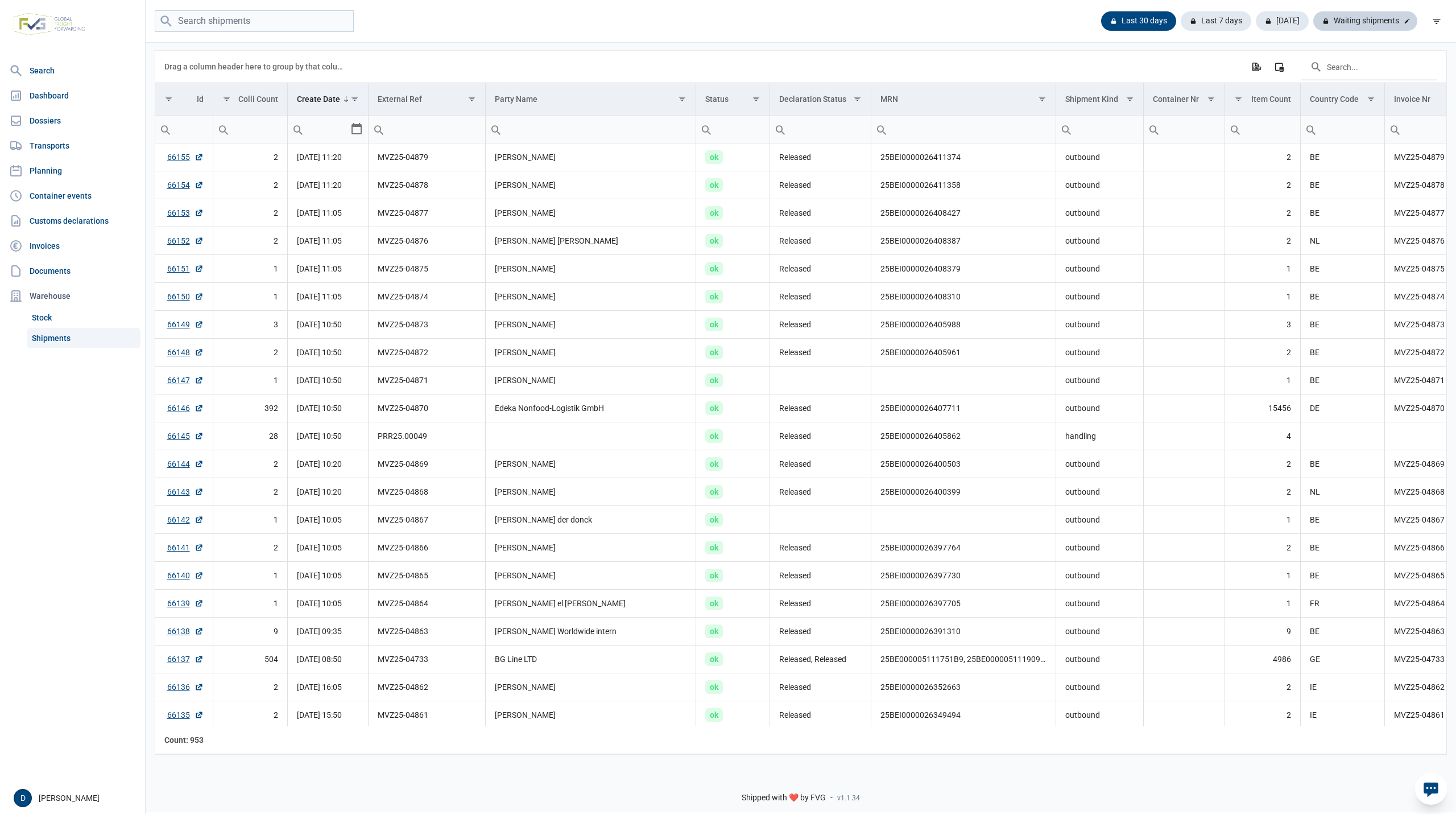
click at [1346, 22] on div "Waiting shipments" at bounding box center [1365, 21] width 104 height 19
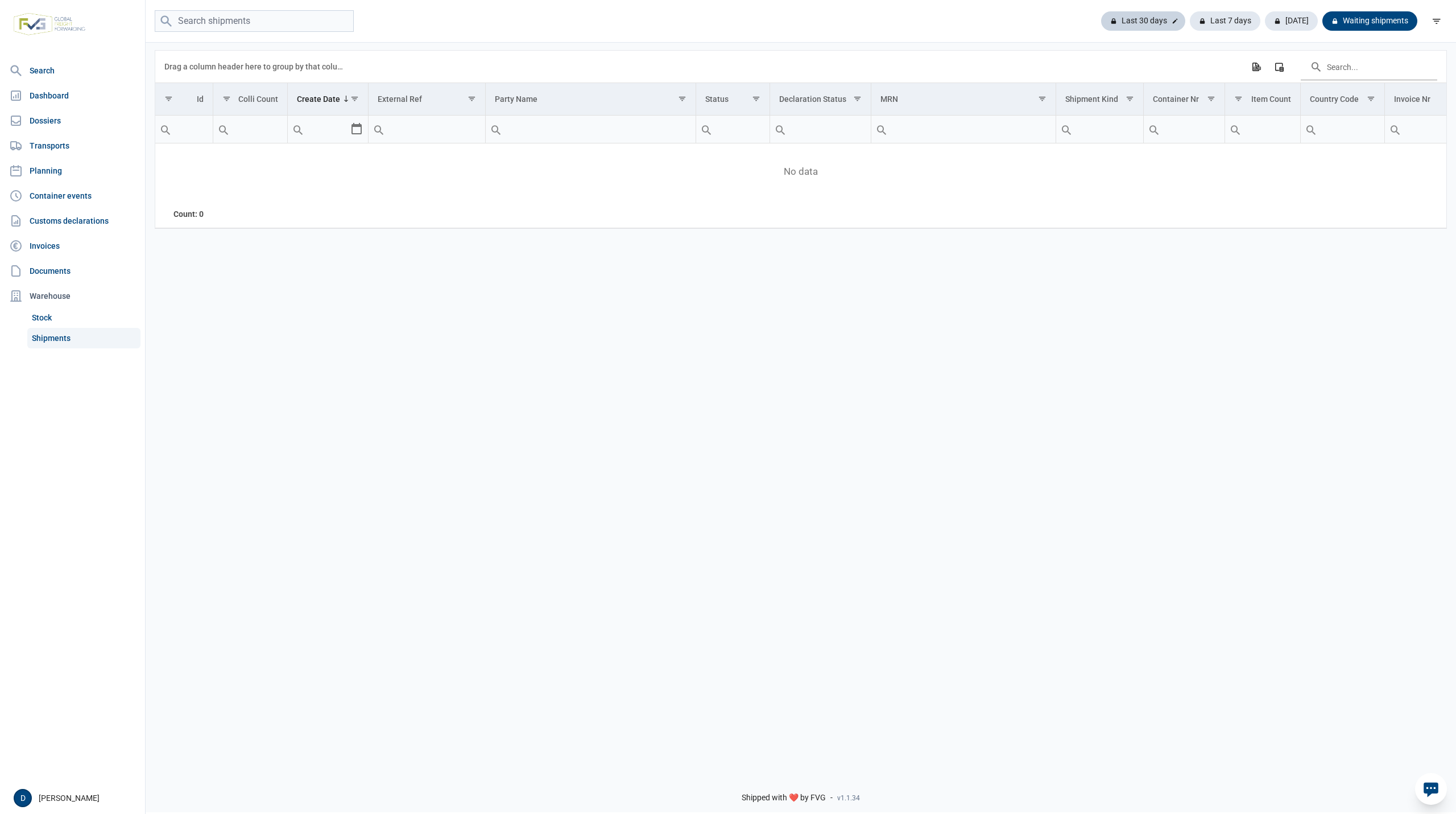
click at [1138, 21] on div "Last 30 days" at bounding box center [1143, 21] width 84 height 19
